Goal: Navigation & Orientation: Find specific page/section

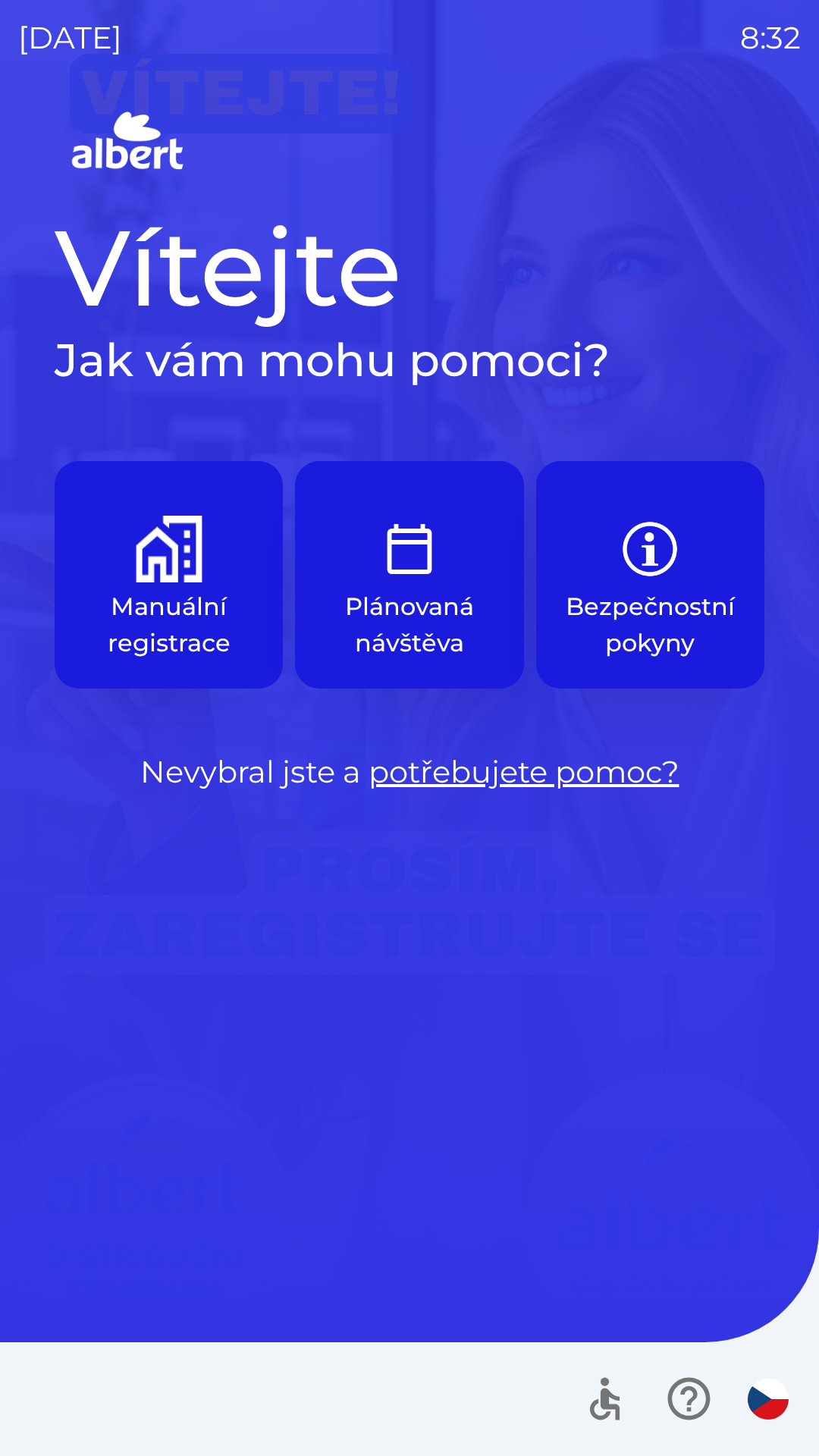
click at [620, 573] on img "button" at bounding box center [650, 549] width 66 height 66
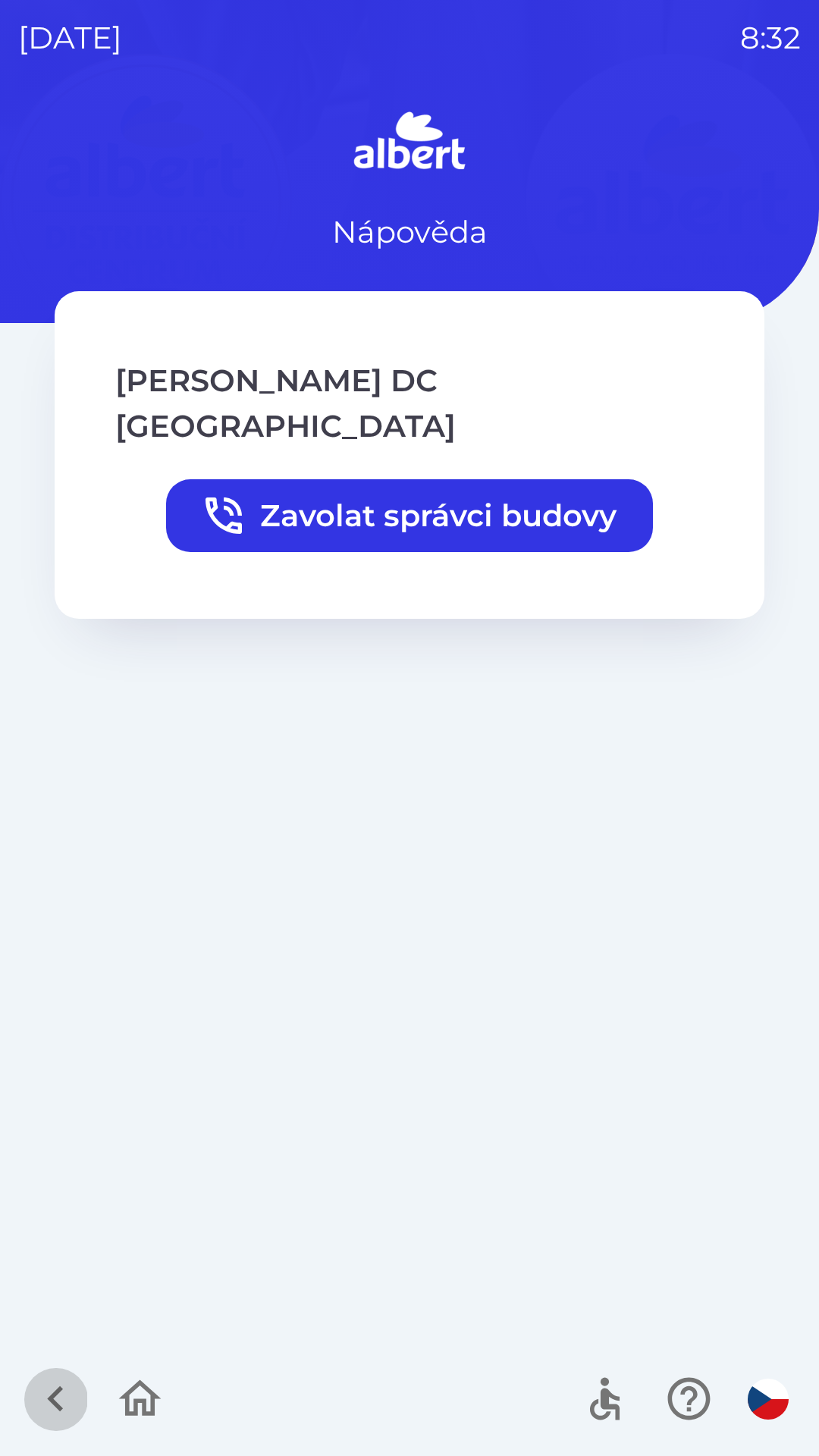
click at [58, 1407] on icon "button" at bounding box center [55, 1399] width 16 height 26
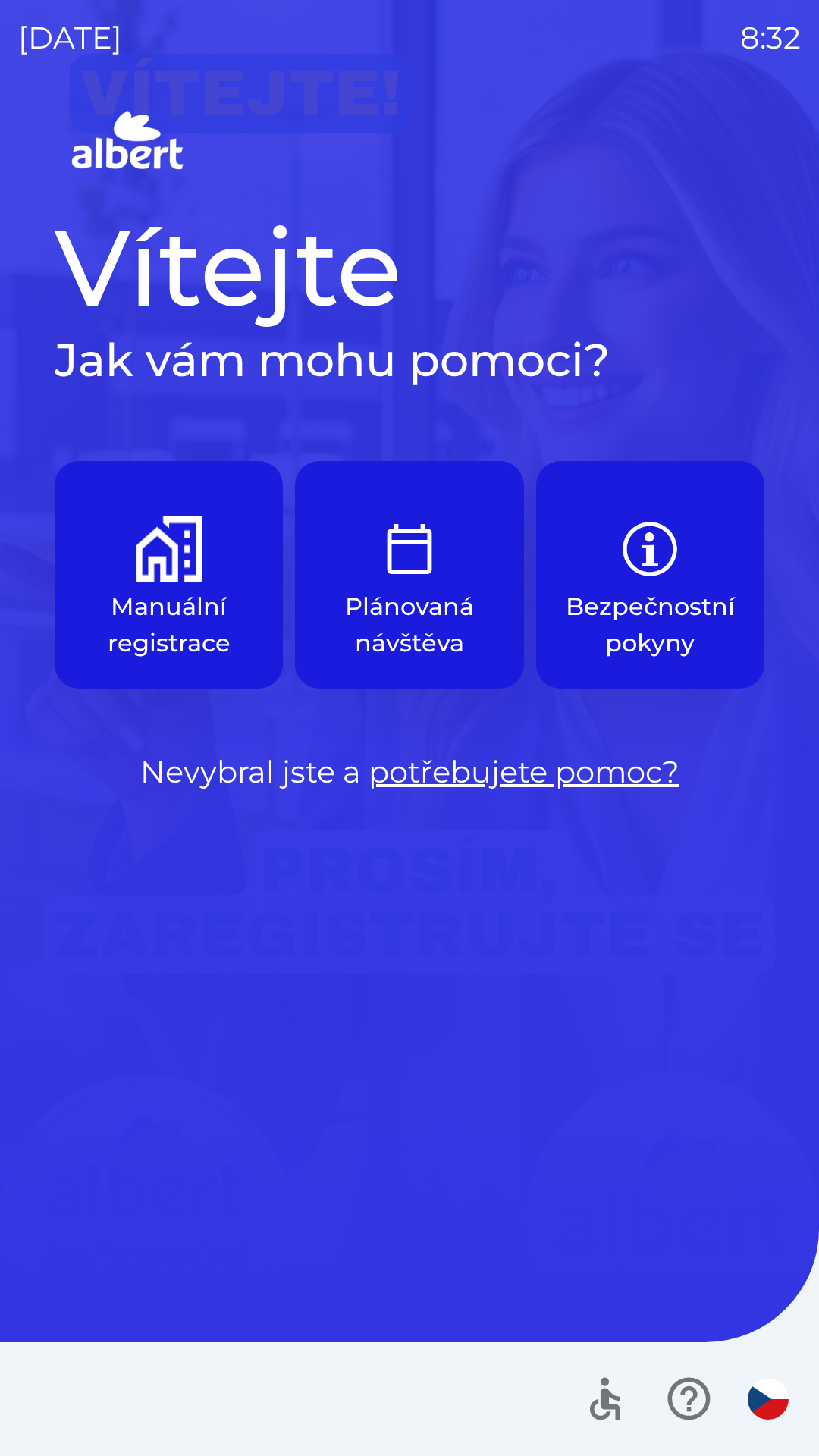
click at [118, 584] on button "Manuální registrace" at bounding box center [169, 574] width 229 height 228
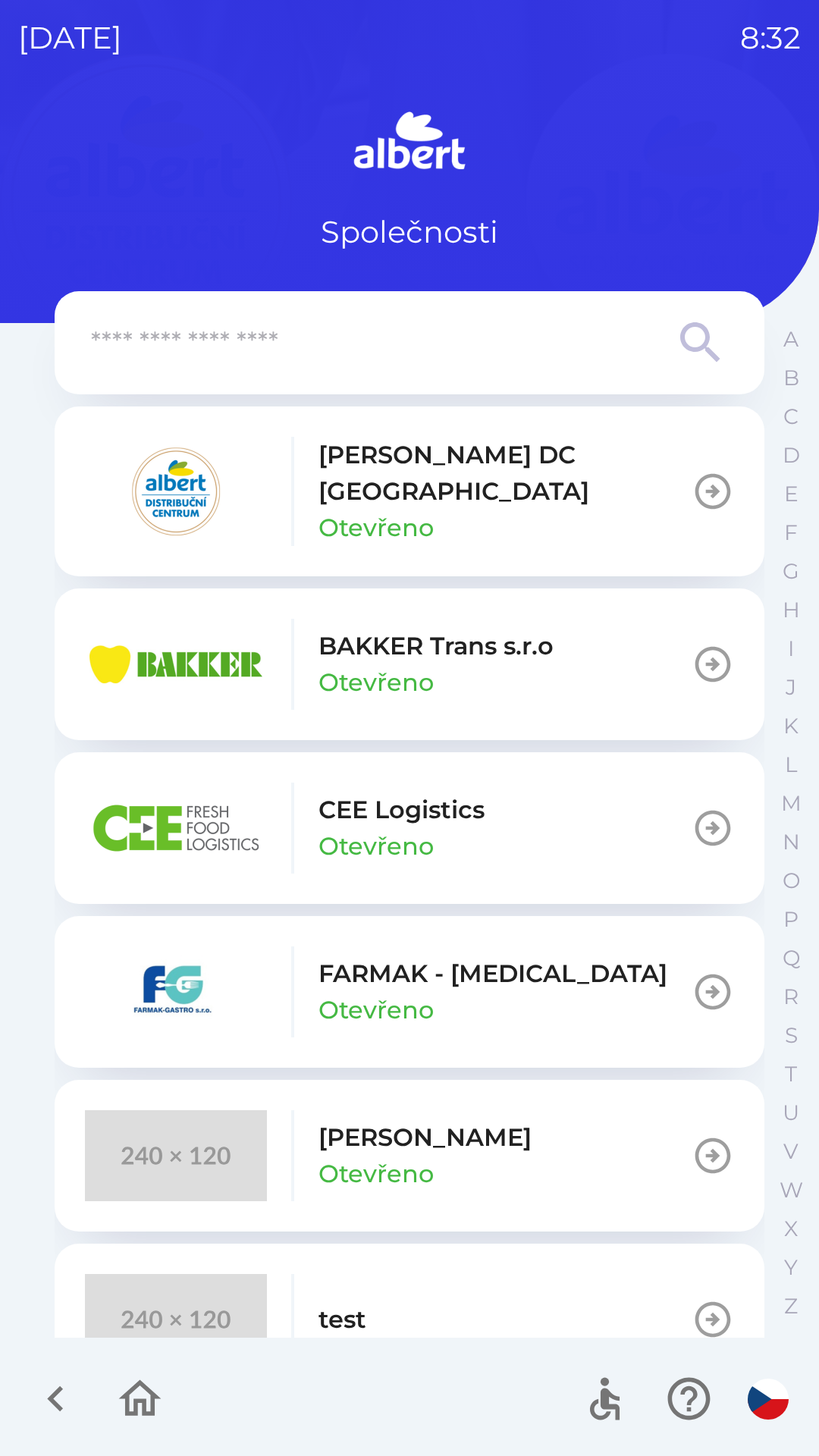
click at [58, 1412] on icon "button" at bounding box center [55, 1398] width 51 height 51
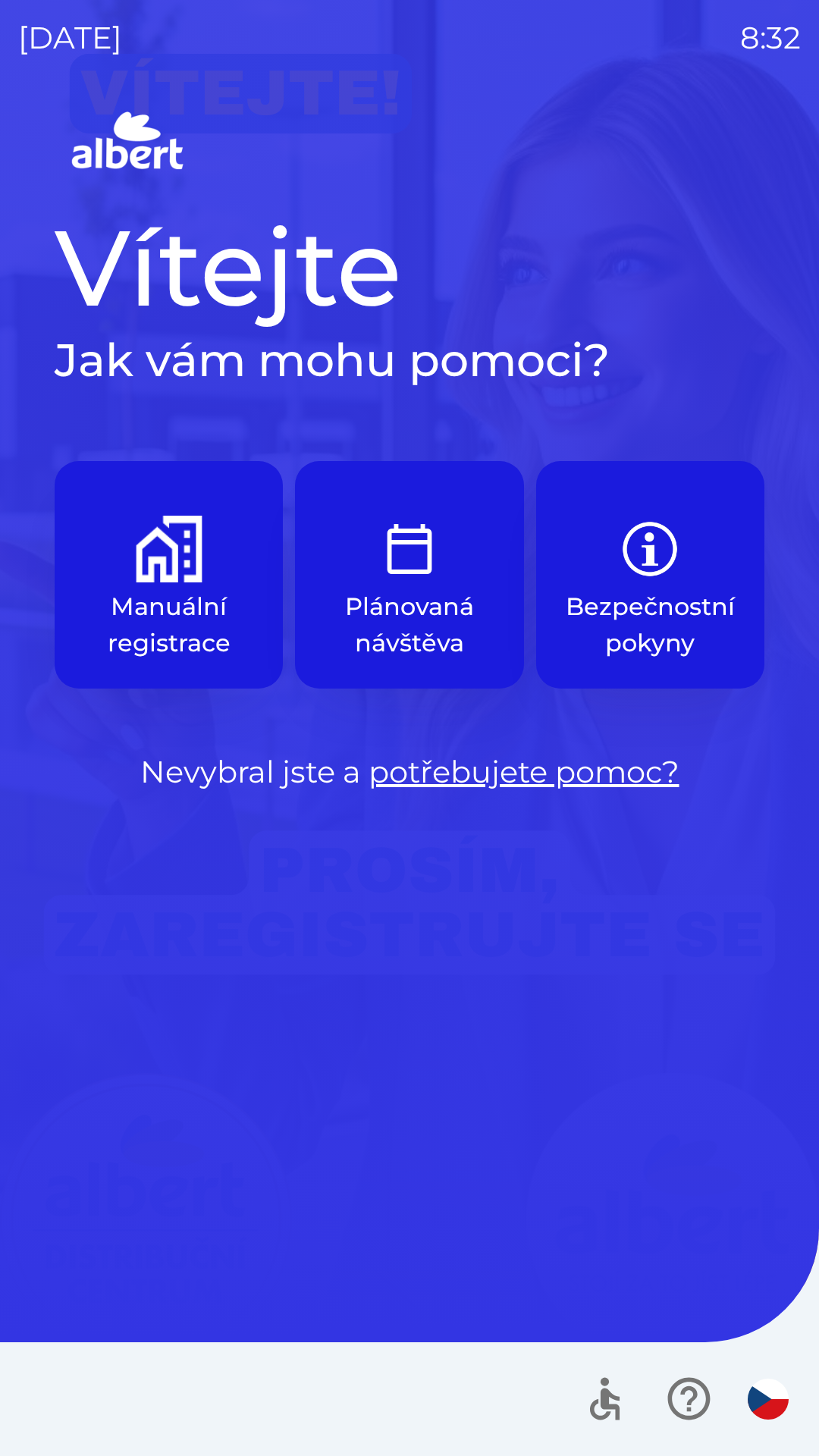
click at [151, 575] on img "button" at bounding box center [168, 549] width 66 height 66
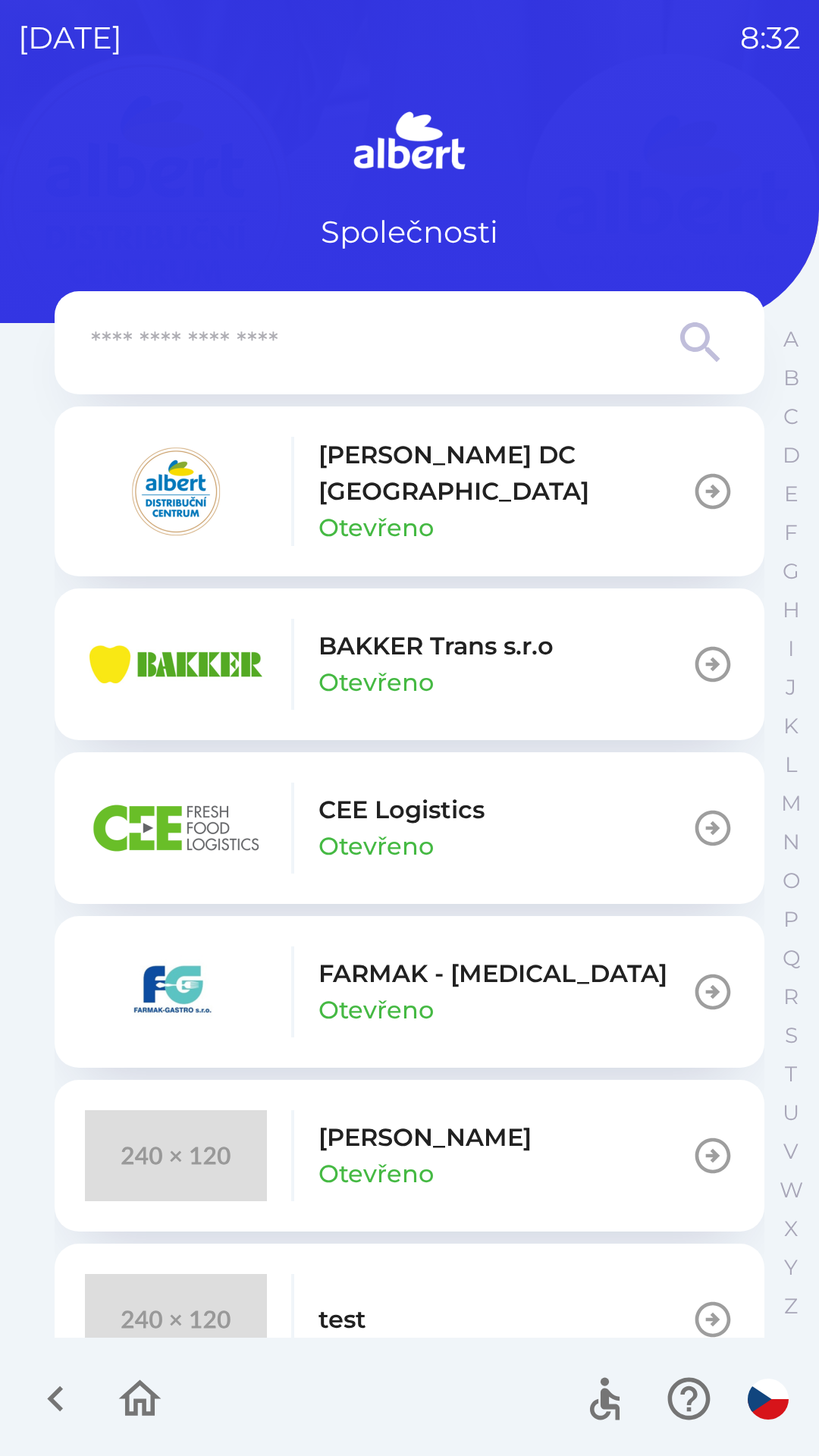
click at [278, 476] on div "[PERSON_NAME] DC [GEOGRAPHIC_DATA] Otevřeno" at bounding box center [388, 491] width 607 height 109
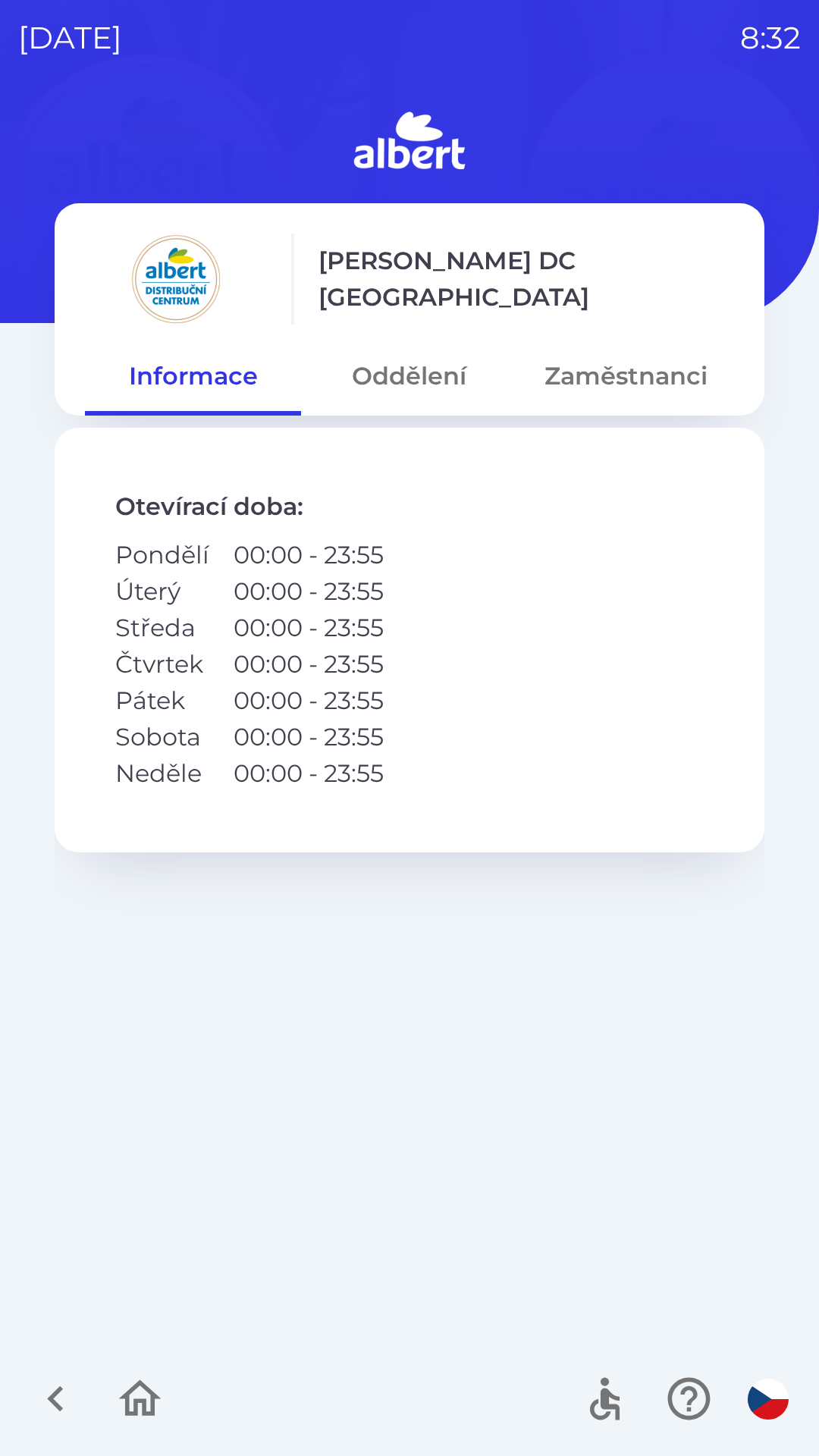
click at [411, 367] on button "Oddělení" at bounding box center [410, 377] width 216 height 55
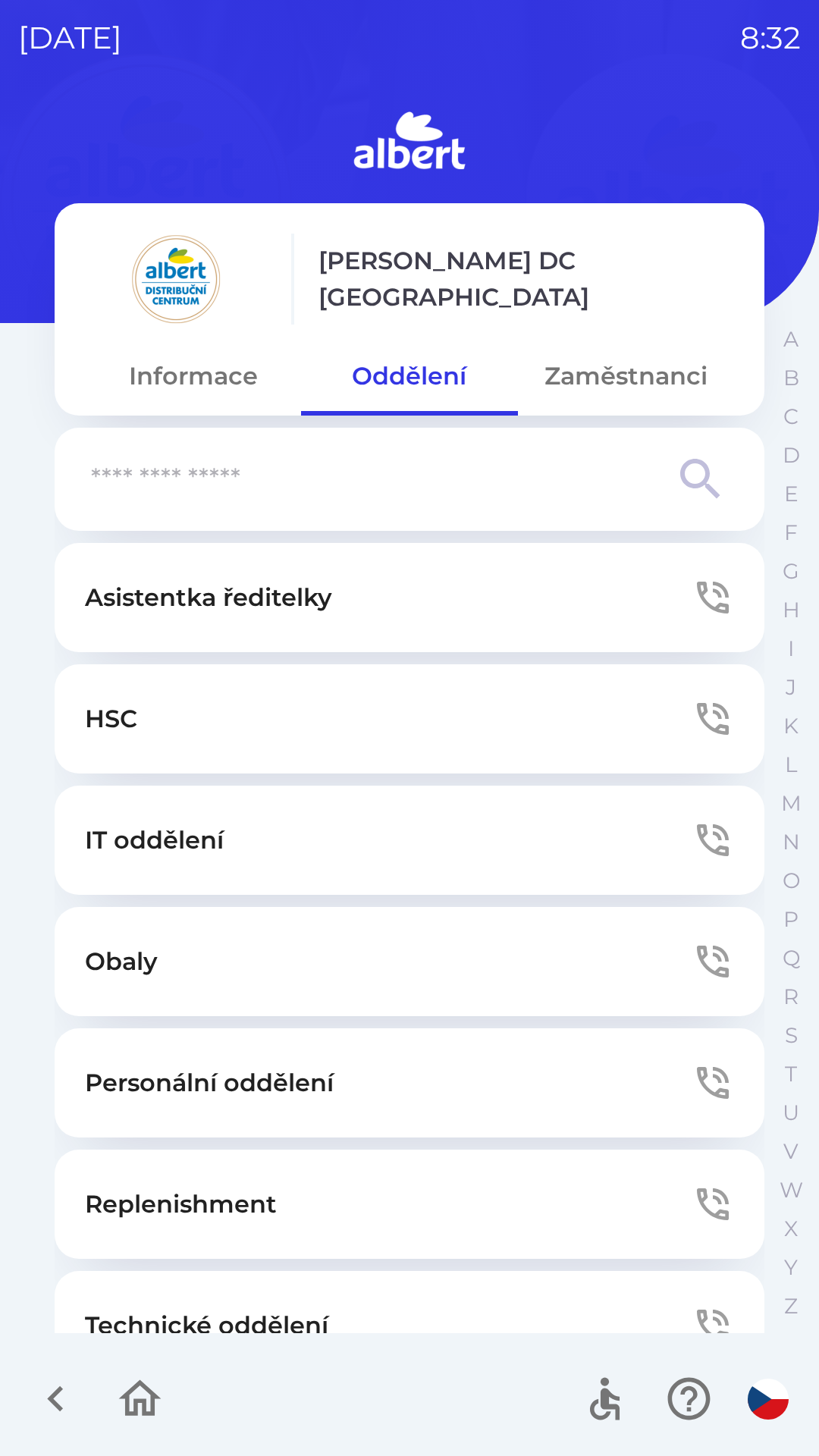
click at [164, 840] on p "IT oddělení" at bounding box center [154, 840] width 139 height 36
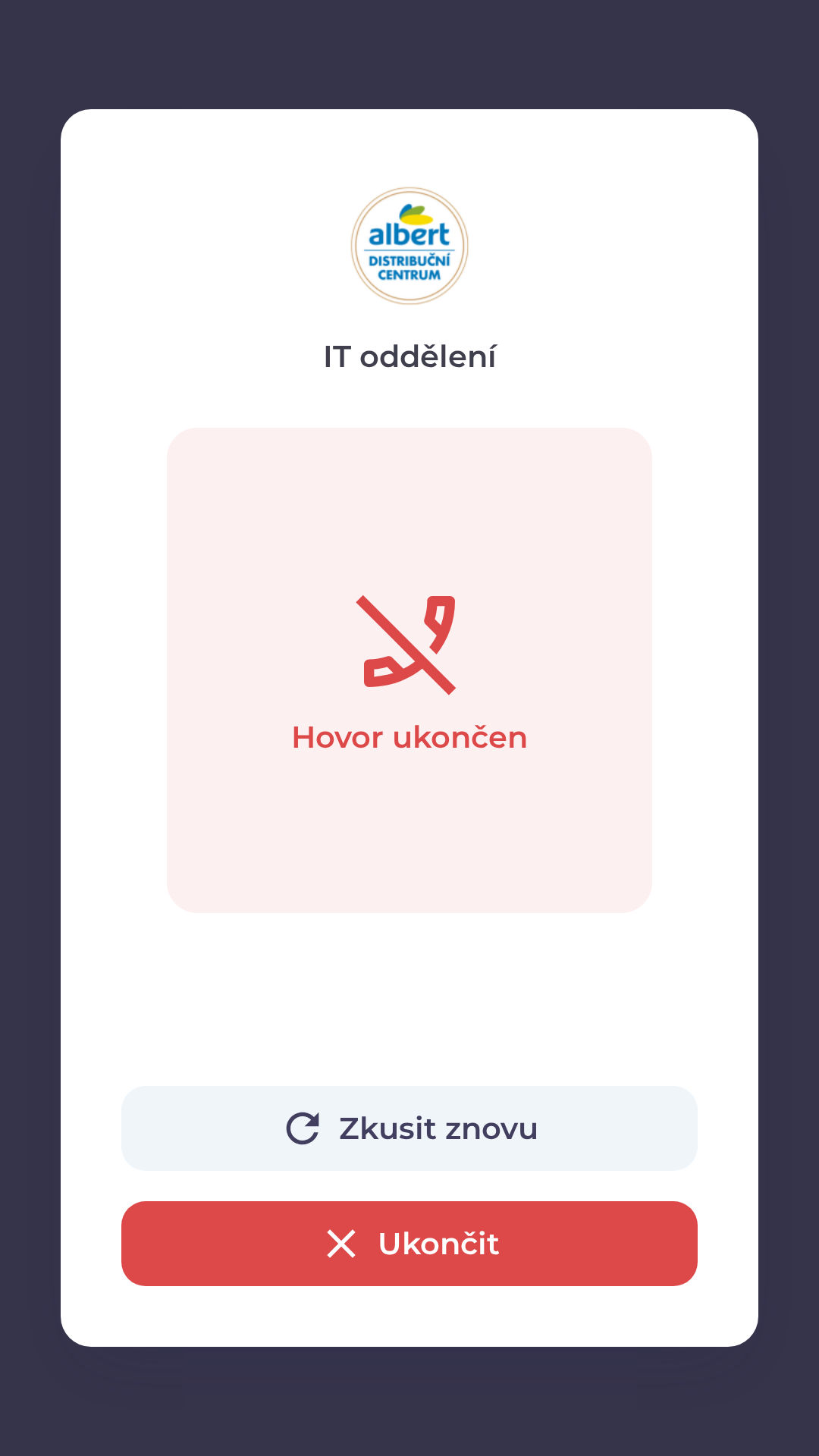
click at [386, 1110] on button "Zkusit znovu" at bounding box center [410, 1129] width 576 height 85
click at [334, 1233] on icon "button" at bounding box center [341, 1243] width 49 height 49
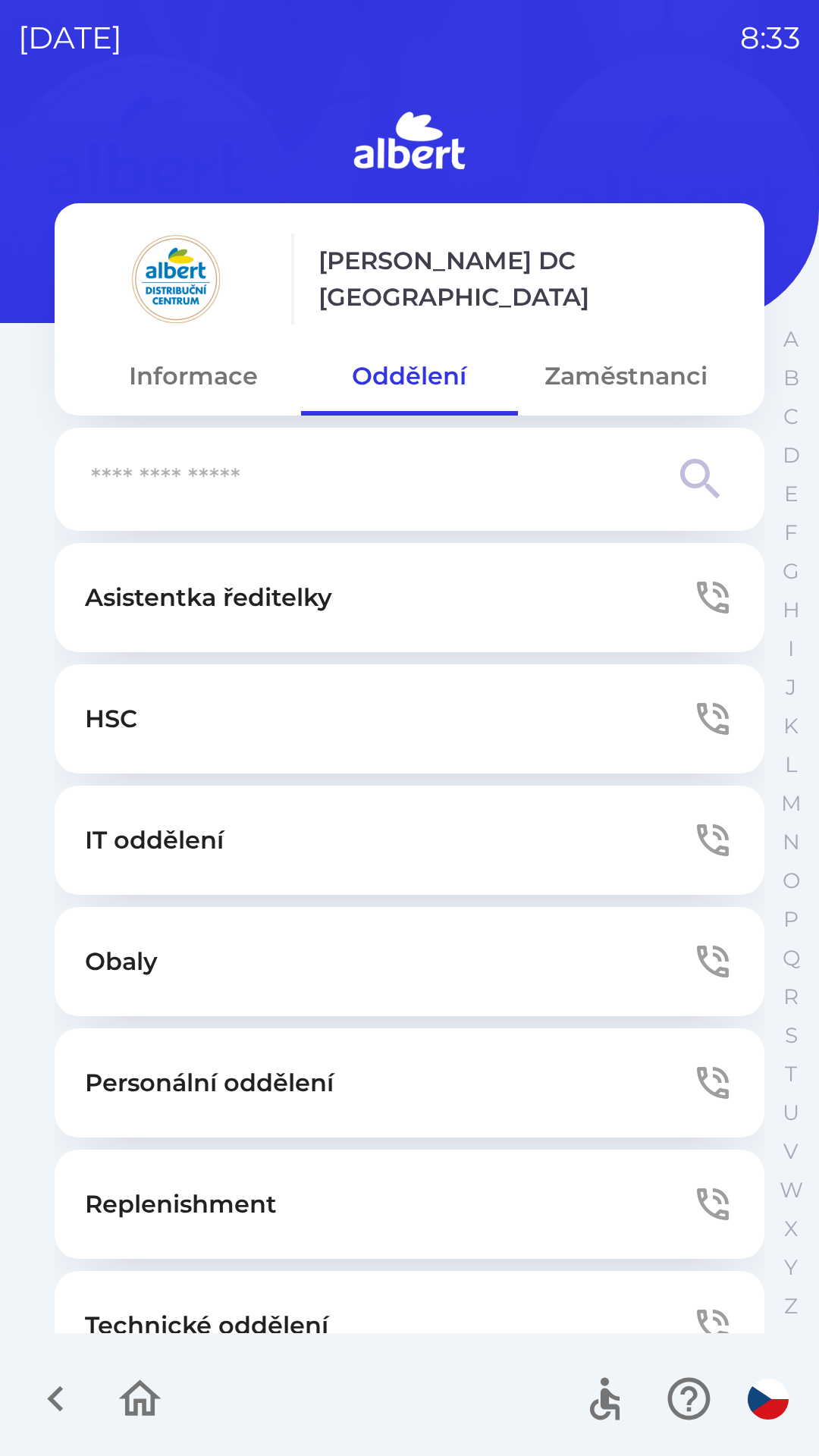
click at [124, 1397] on icon "button" at bounding box center [140, 1398] width 43 height 36
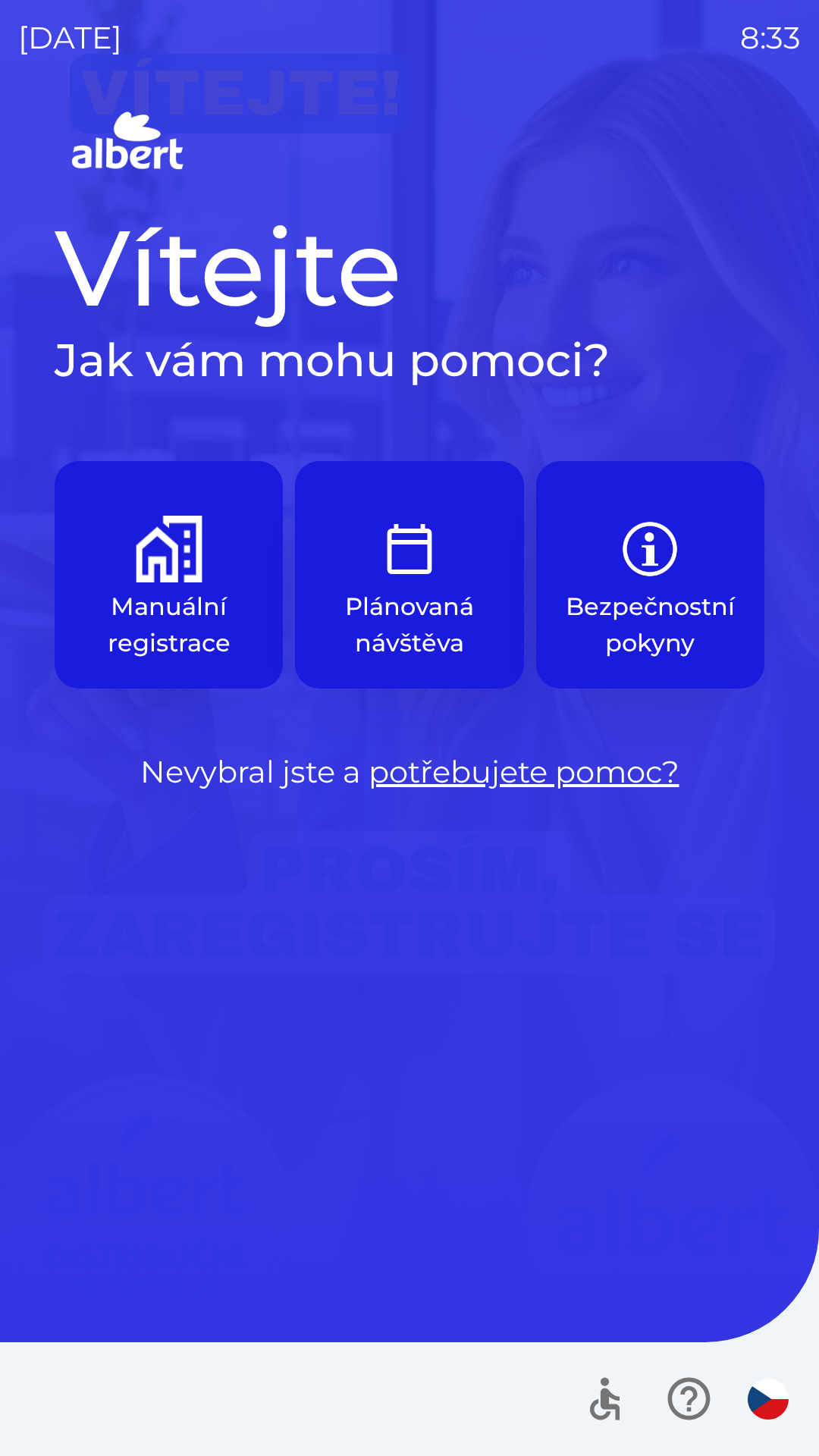
click at [678, 576] on img "button" at bounding box center [650, 549] width 66 height 66
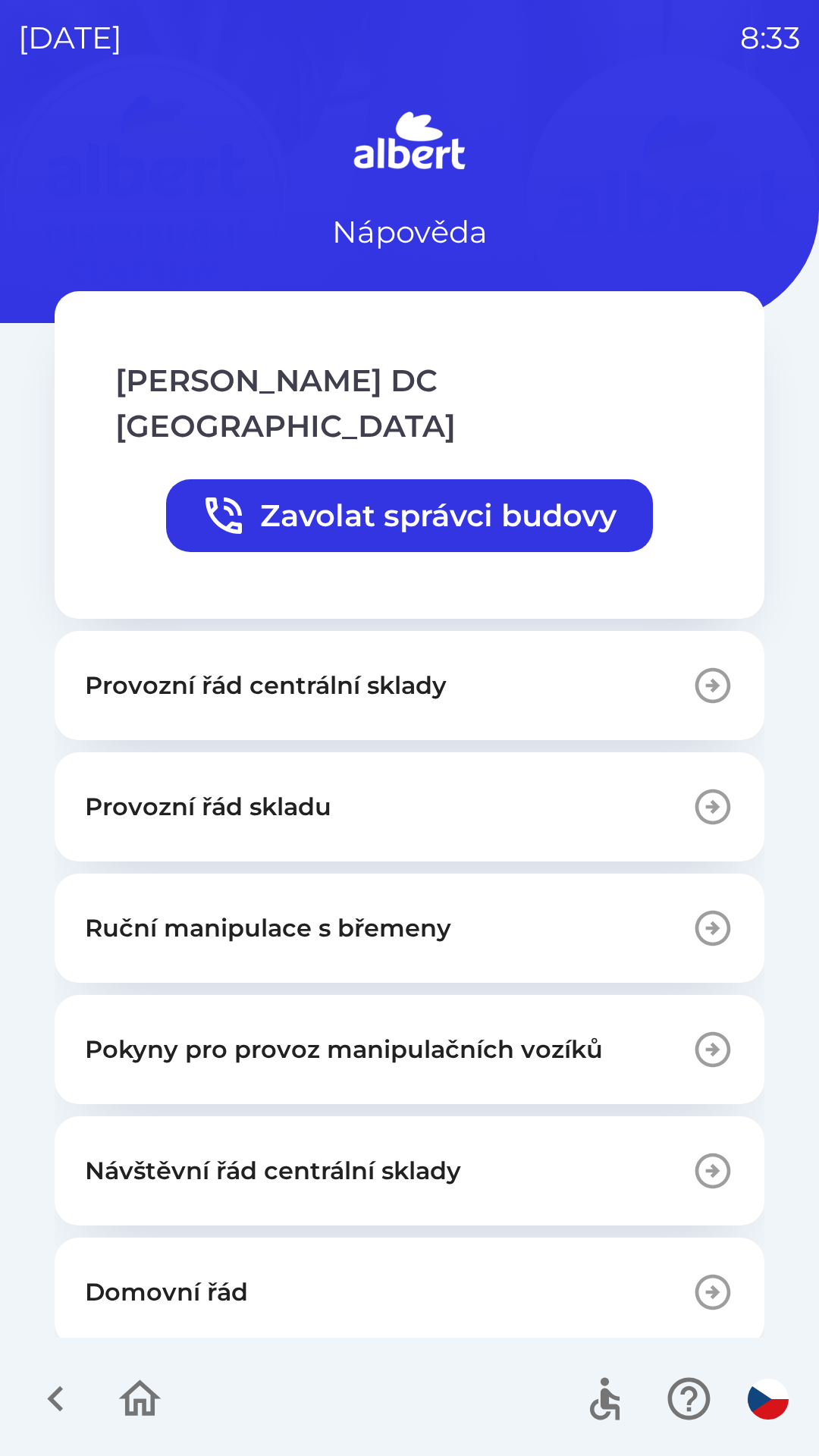
click at [71, 1397] on icon "button" at bounding box center [55, 1398] width 51 height 51
